Goal: Check status: Check status

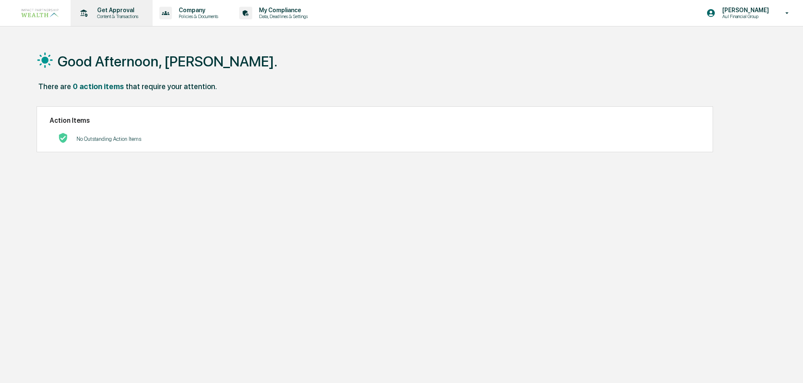
click at [126, 21] on div "Get Approval Content & Transactions" at bounding box center [111, 13] width 74 height 26
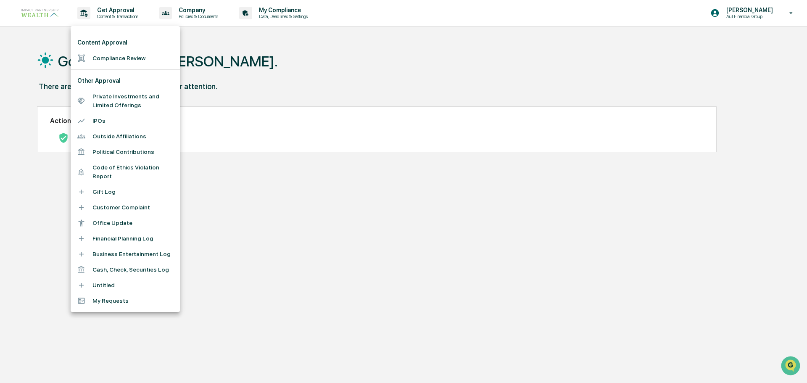
click at [137, 54] on li "Compliance Review" at bounding box center [125, 58] width 109 height 16
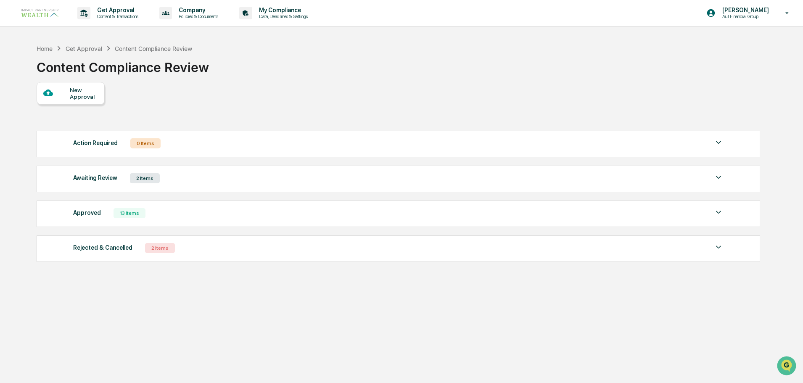
click at [168, 179] on div "Awaiting Review 2 Items" at bounding box center [398, 178] width 650 height 12
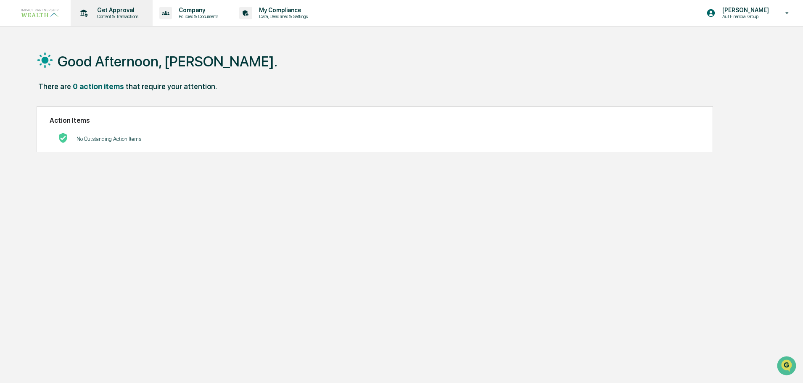
click at [113, 9] on p "Get Approval" at bounding box center [116, 10] width 52 height 7
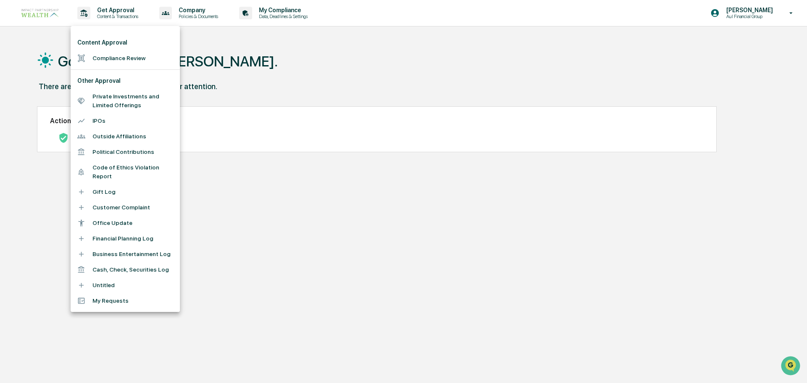
click at [118, 58] on li "Compliance Review" at bounding box center [125, 58] width 109 height 16
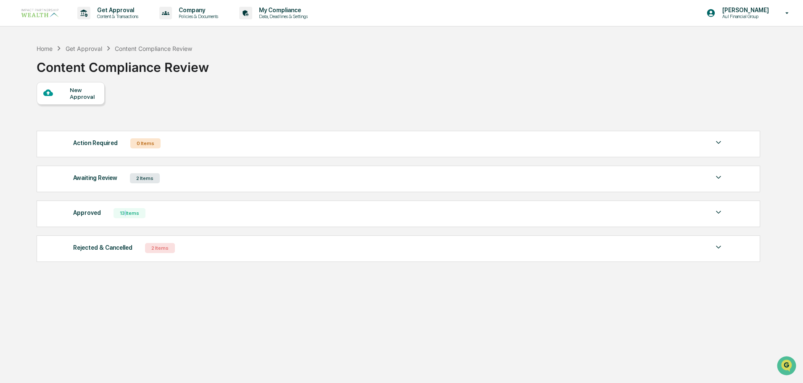
click at [123, 214] on div "13 Items" at bounding box center [129, 213] width 32 height 10
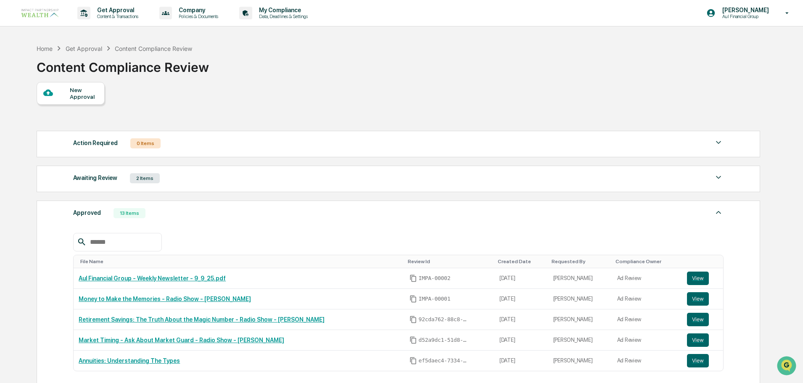
click at [28, 244] on div "Home Get Approval Content Compliance Review Content Compliance Review New Appro…" at bounding box center [398, 278] width 748 height 477
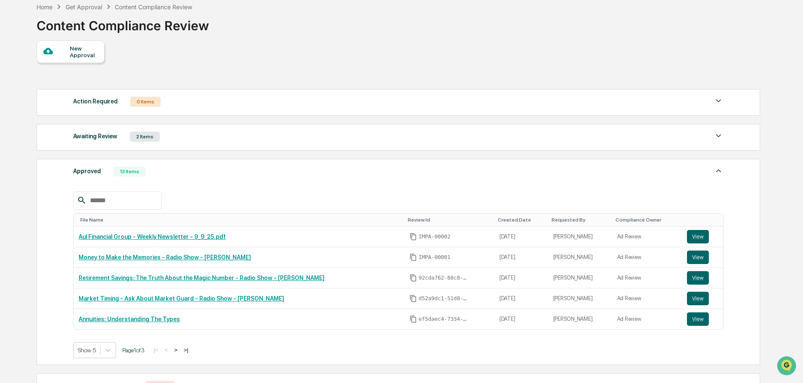
scroll to position [42, 0]
